Goal: Find specific page/section: Find specific page/section

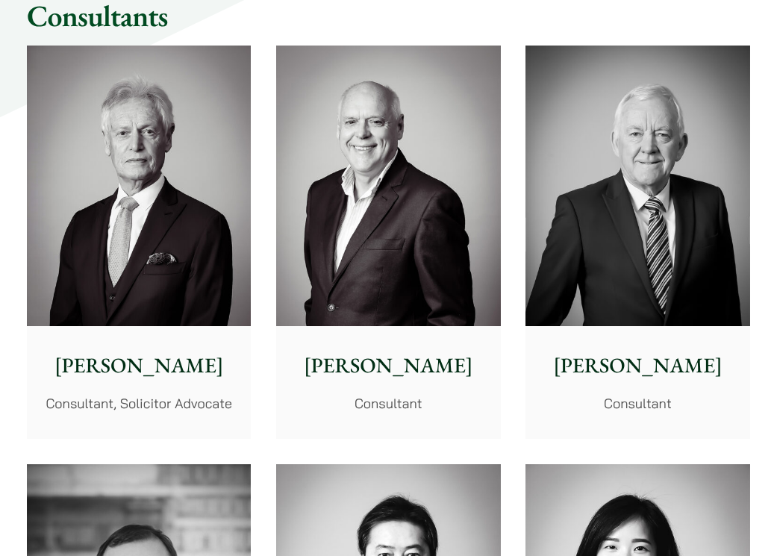
click at [337, 231] on img at bounding box center [388, 186] width 224 height 280
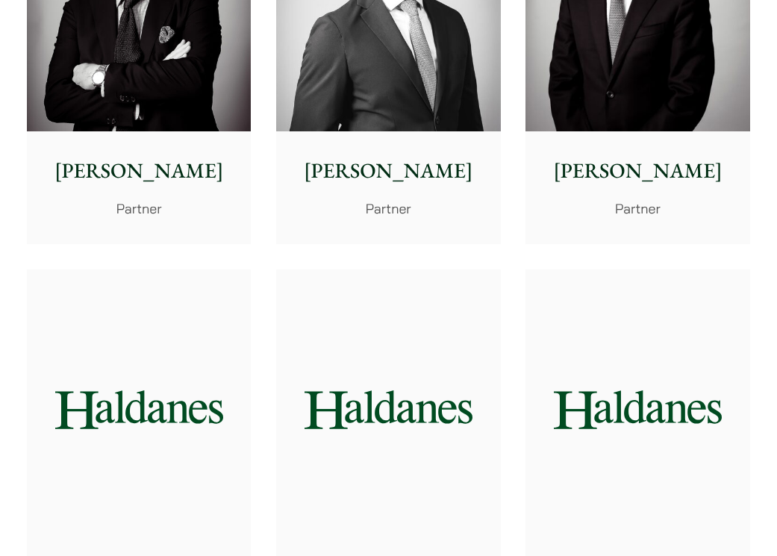
scroll to position [1902, 0]
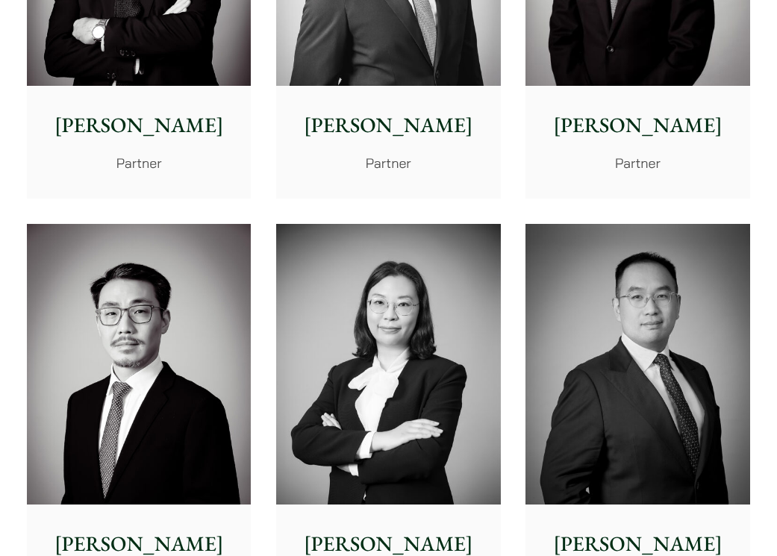
click at [157, 110] on p "William Ahern" at bounding box center [139, 125] width 200 height 31
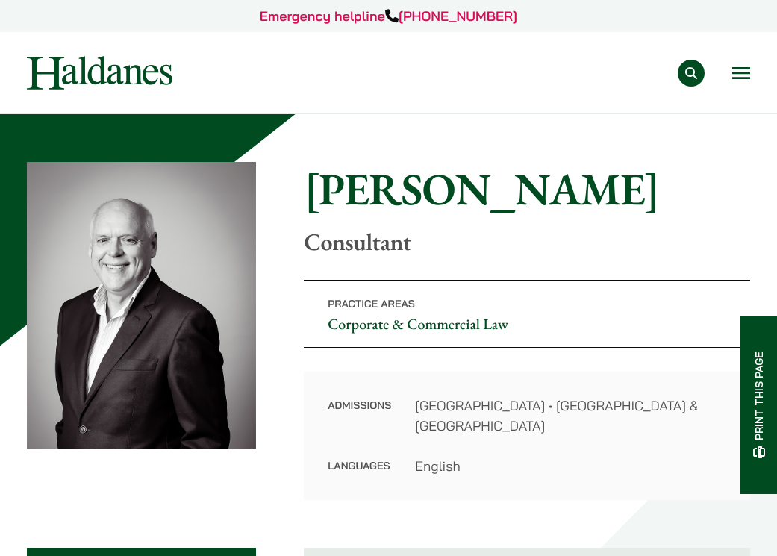
scroll to position [309, 0]
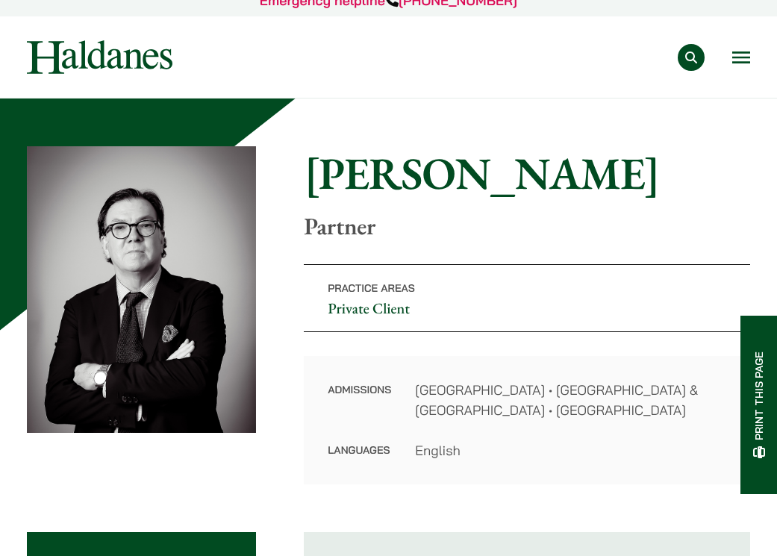
click at [309, 220] on p "Partner" at bounding box center [527, 226] width 446 height 28
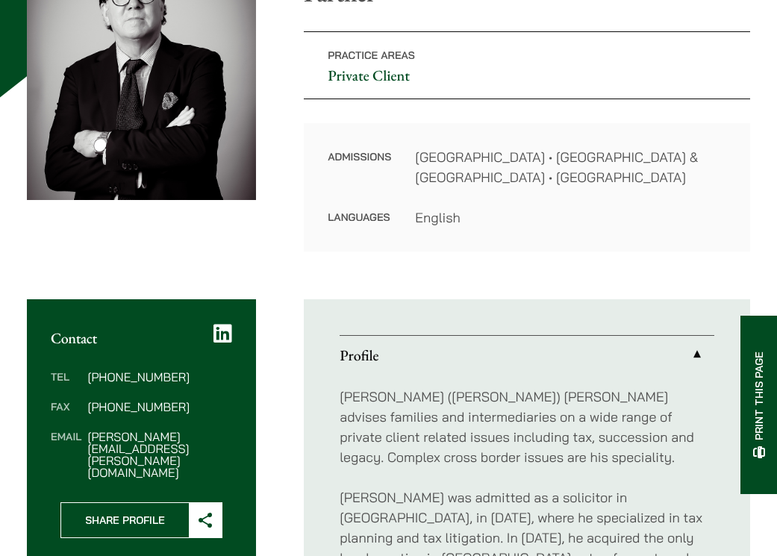
scroll to position [486, 0]
